Goal: Information Seeking & Learning: Find specific fact

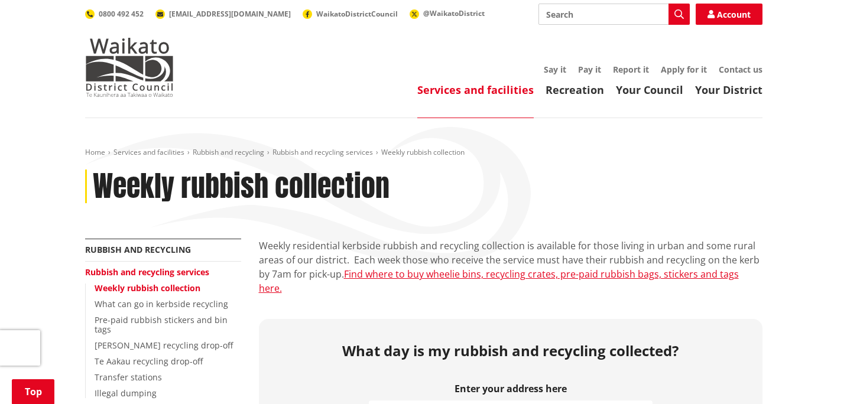
scroll to position [183, 0]
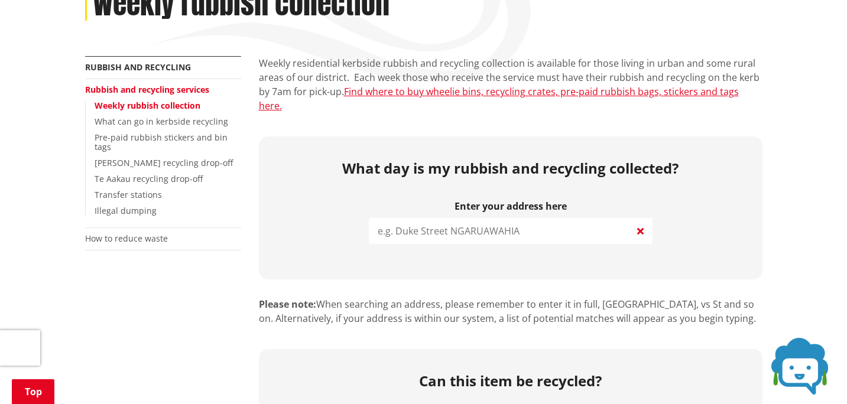
click at [485, 218] on input "search" at bounding box center [511, 231] width 284 height 26
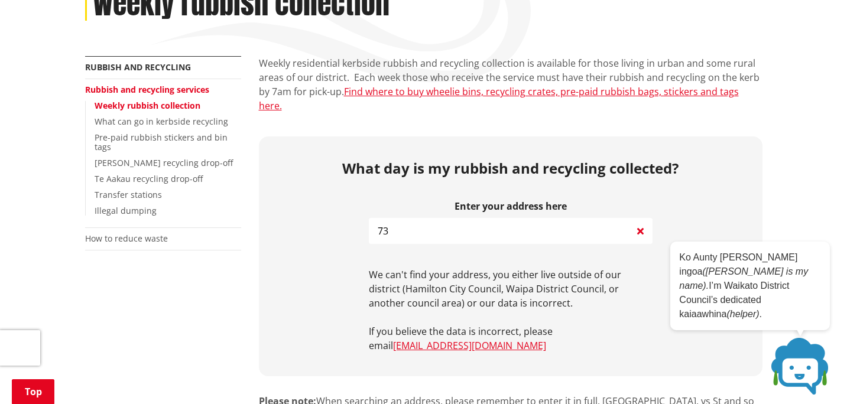
type input "7"
drag, startPoint x: 471, startPoint y: 218, endPoint x: 338, endPoint y: 218, distance: 132.5
click at [338, 218] on div "What day is my rubbish and recycling collected? Enter your address here [GEOGRA…" at bounding box center [511, 257] width 504 height 240
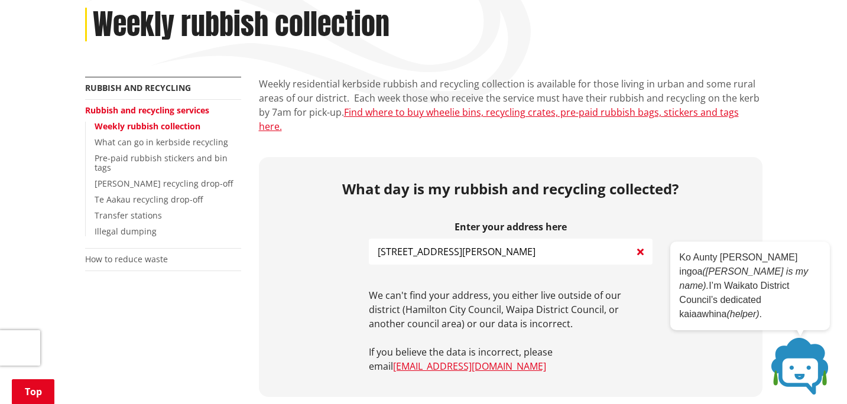
scroll to position [163, 0]
drag, startPoint x: 391, startPoint y: 237, endPoint x: 298, endPoint y: 237, distance: 92.8
click at [298, 237] on div "What day is my rubbish and recycling collected? Enter your address here [STREET…" at bounding box center [511, 277] width 504 height 240
drag, startPoint x: 543, startPoint y: 240, endPoint x: 449, endPoint y: 238, distance: 94.6
click at [449, 238] on input "[GEOGRAPHIC_DATA], [PERSON_NAME][GEOGRAPHIC_DATA]" at bounding box center [511, 251] width 284 height 26
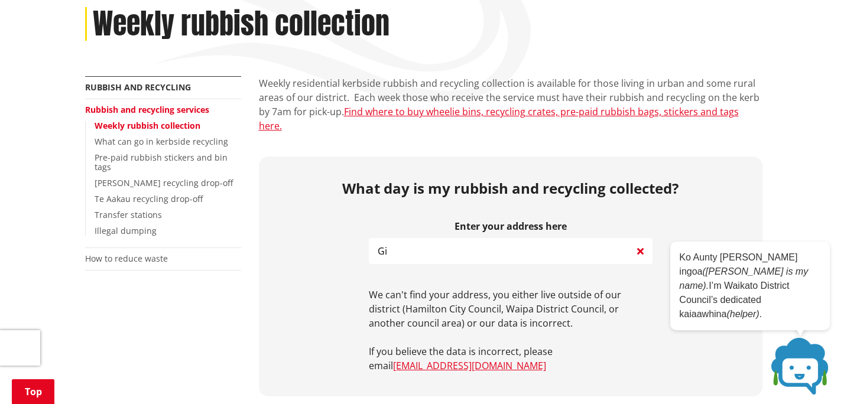
type input "G"
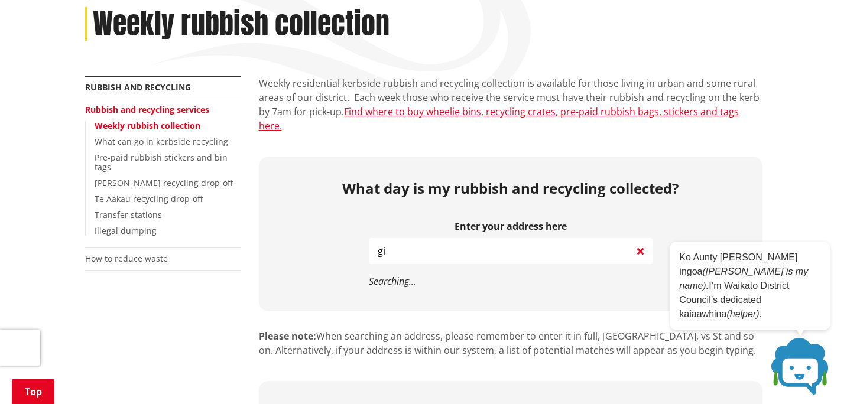
type input "g"
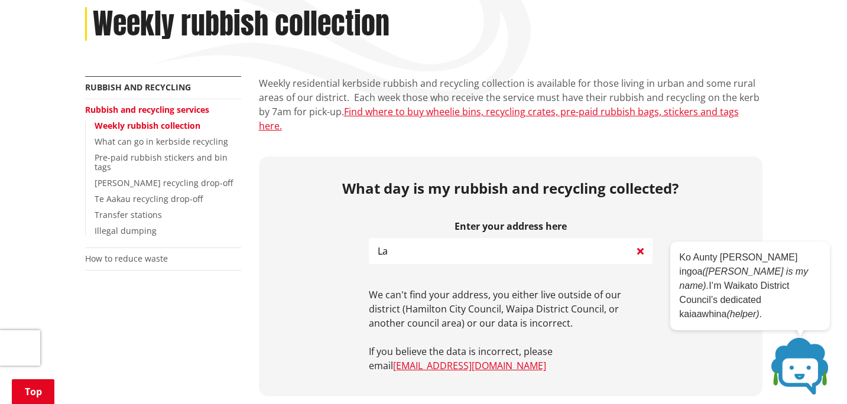
type input "L"
